Goal: Task Accomplishment & Management: Manage account settings

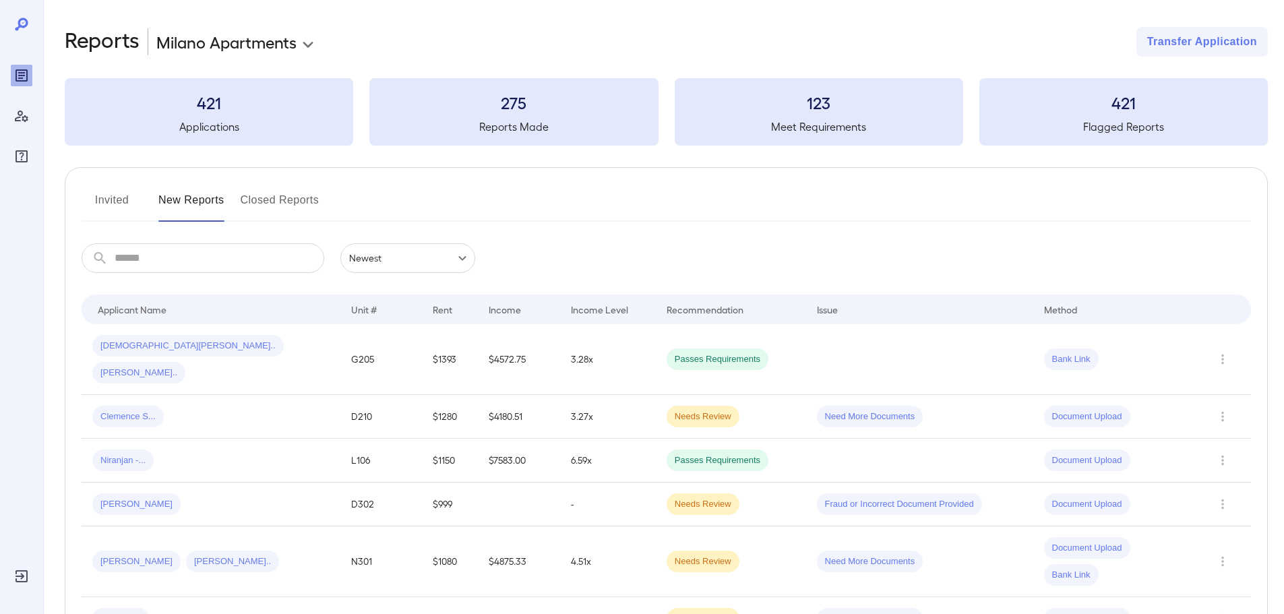
click at [107, 197] on button "Invited" at bounding box center [112, 205] width 61 height 32
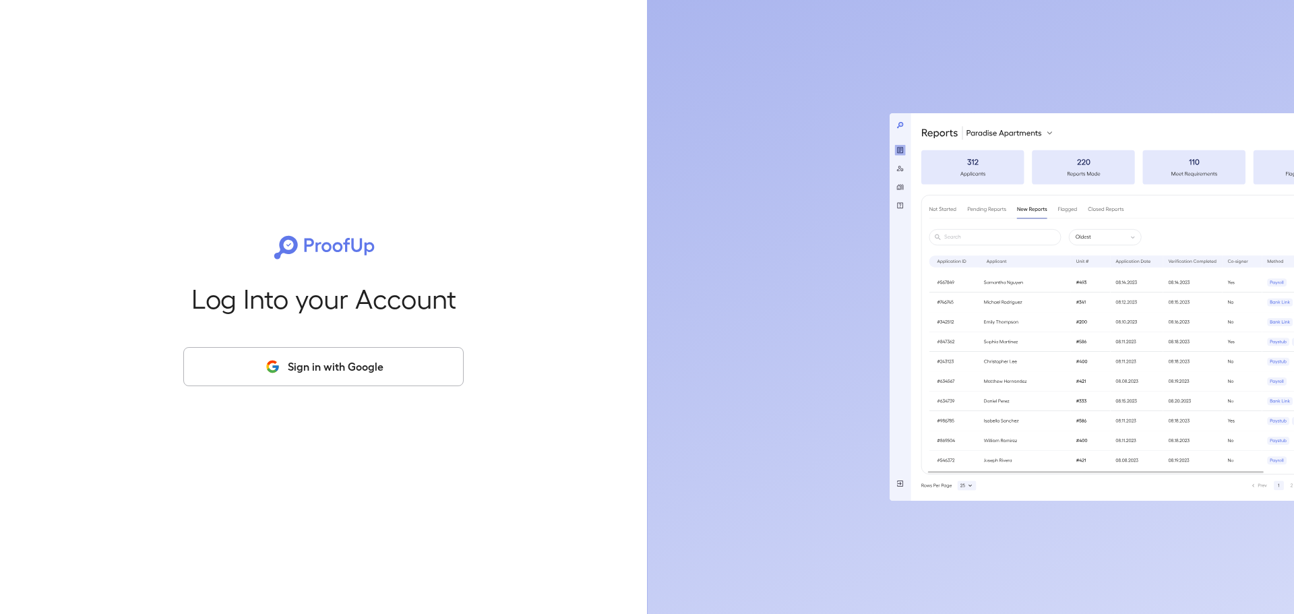
click at [353, 362] on button "Sign in with Google" at bounding box center [323, 366] width 280 height 39
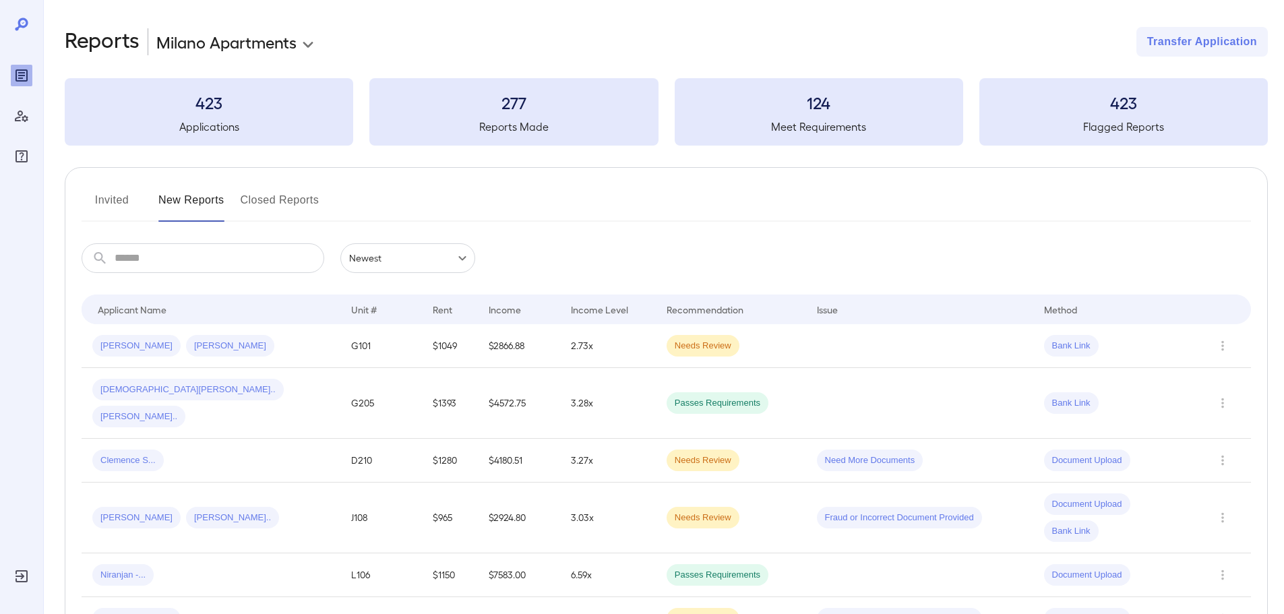
click at [111, 206] on button "Invited" at bounding box center [112, 205] width 61 height 32
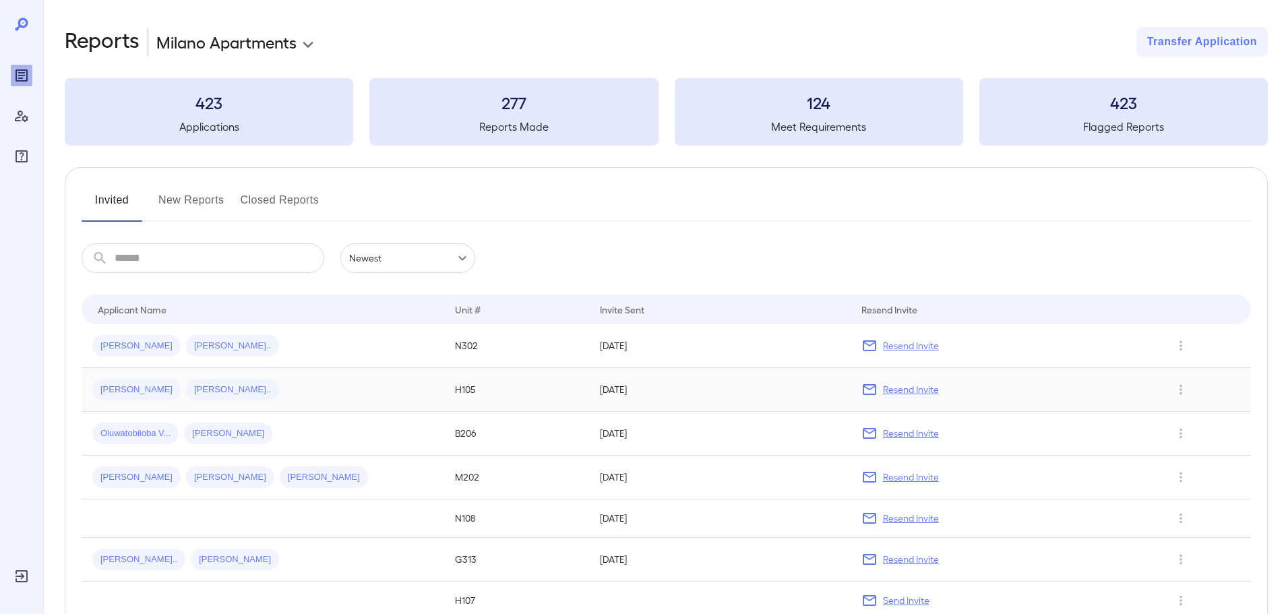
click at [242, 390] on div "Justin B... Raigan E..." at bounding box center [262, 390] width 341 height 22
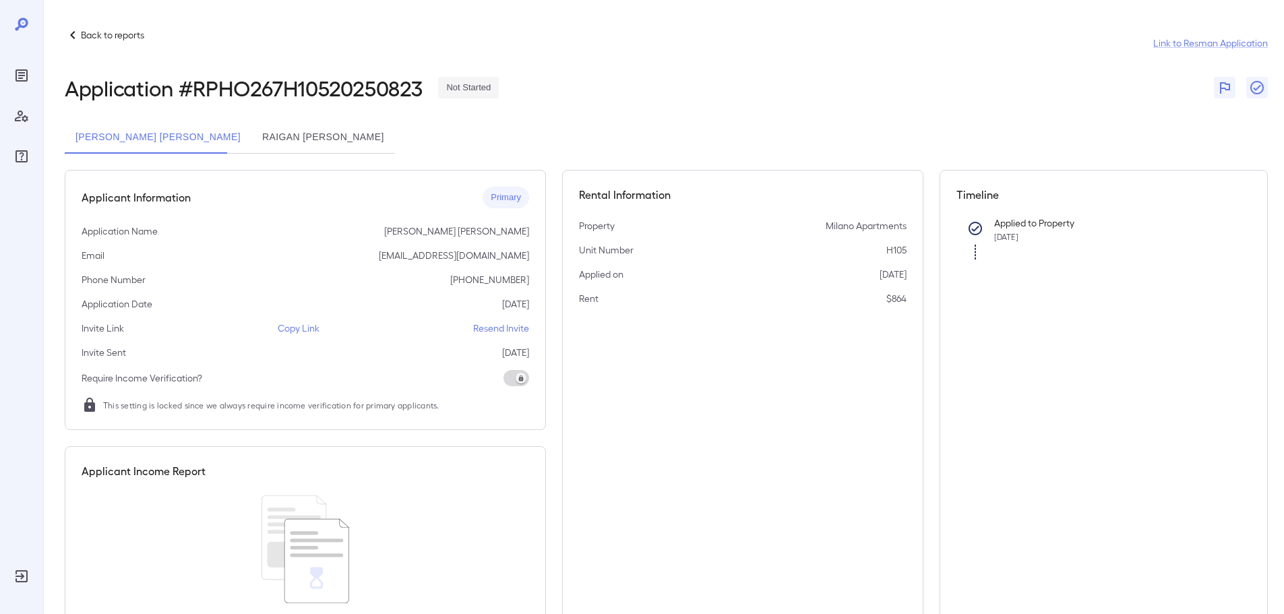
click at [511, 330] on p "Resend Invite" at bounding box center [501, 328] width 56 height 13
click at [294, 133] on button "Raigan Elizabeth Richardson" at bounding box center [323, 137] width 144 height 32
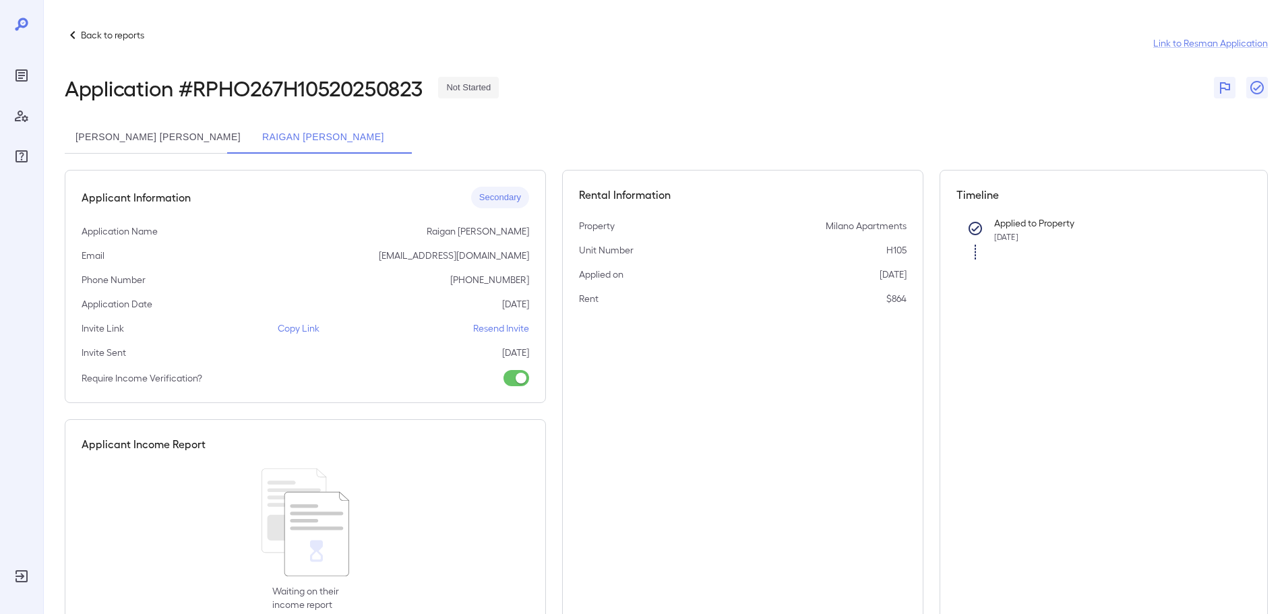
click at [514, 330] on p "Resend Invite" at bounding box center [501, 328] width 56 height 13
